Goal: Transaction & Acquisition: Book appointment/travel/reservation

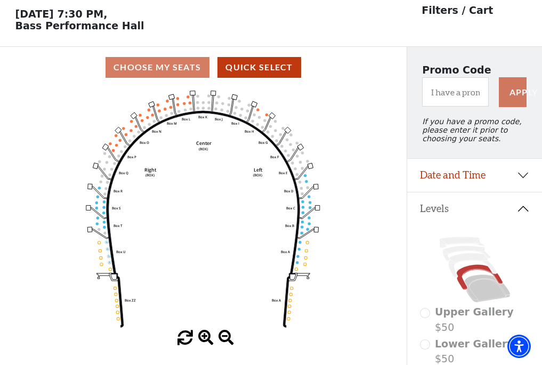
scroll to position [50, 0]
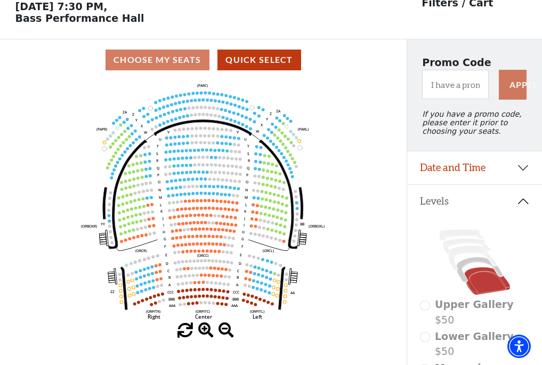
scroll to position [50, 0]
